Goal: Information Seeking & Learning: Learn about a topic

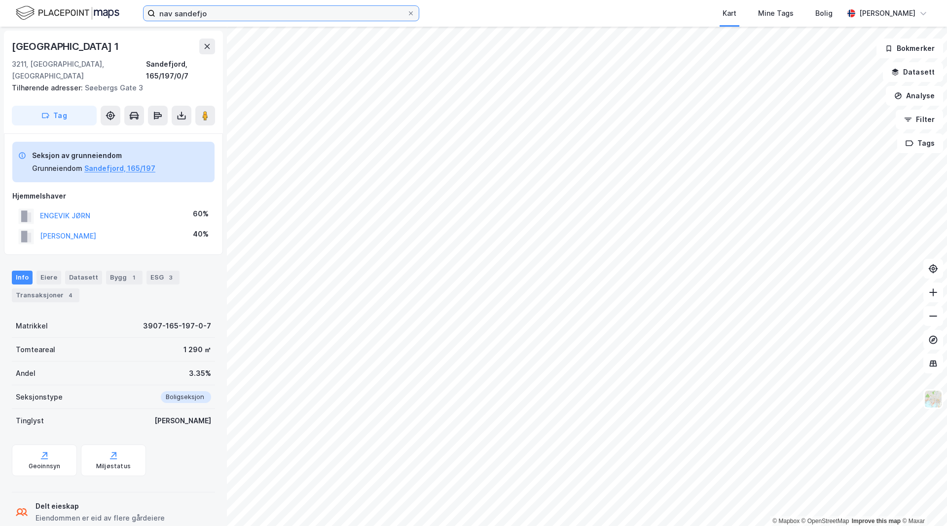
click at [191, 14] on input "nav sandefjo" at bounding box center [281, 13] width 252 height 15
click at [195, 14] on input at bounding box center [287, 13] width 264 height 15
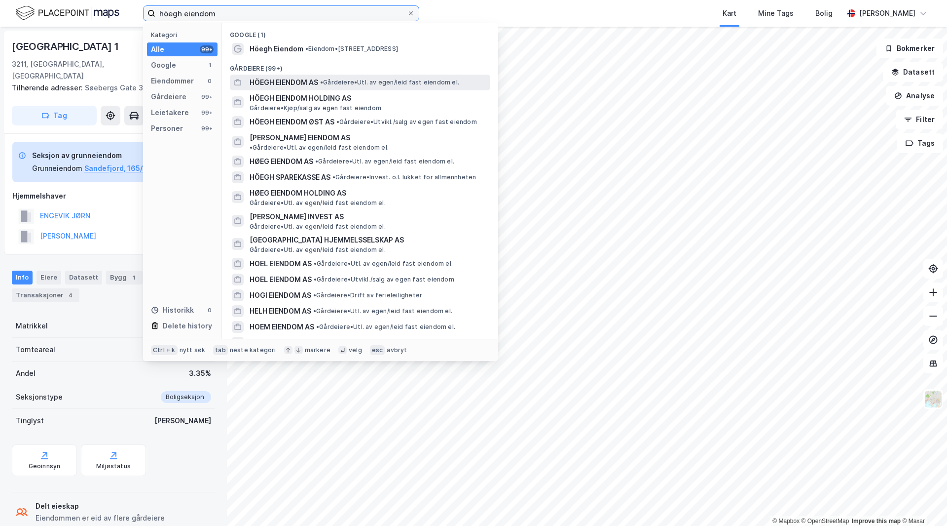
type input "höegh eiendom"
click at [312, 84] on span "HÖEGH EIENDOM AS" at bounding box center [284, 82] width 69 height 12
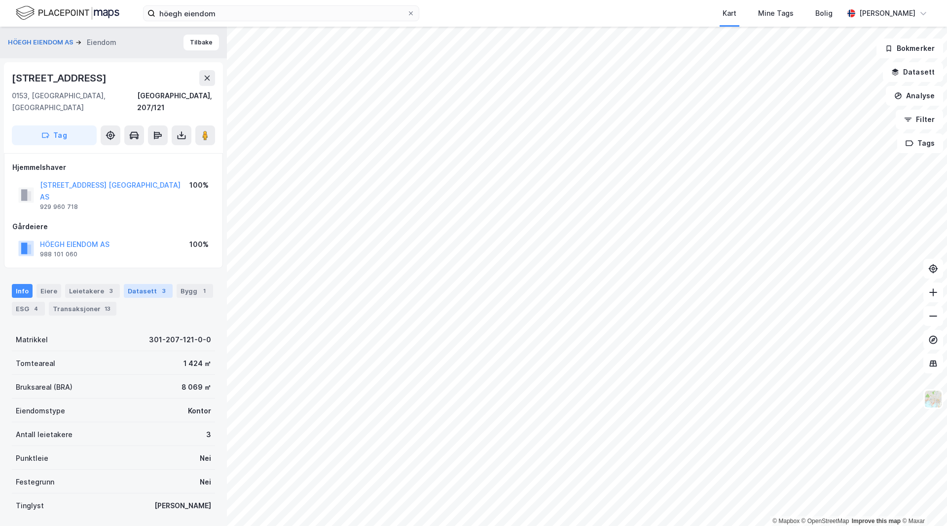
scroll to position [35, 0]
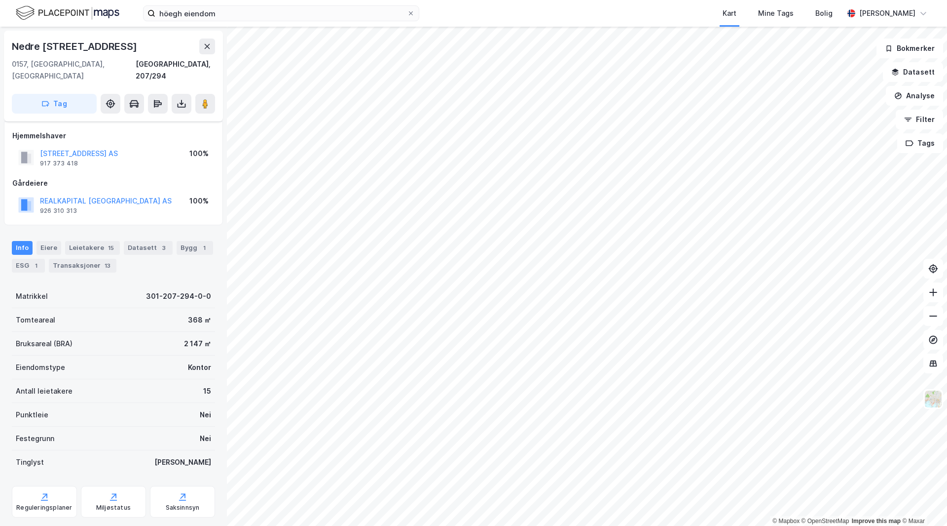
scroll to position [12, 0]
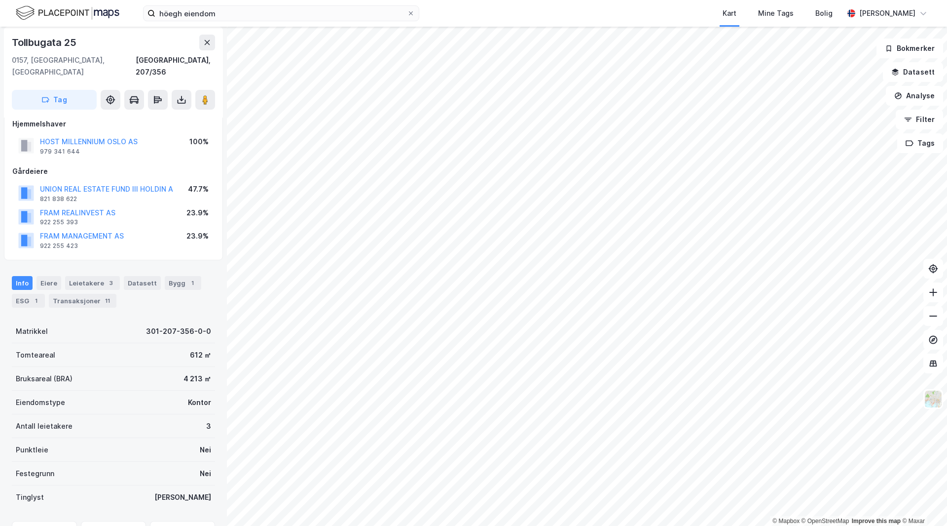
scroll to position [12, 0]
